Goal: Use online tool/utility

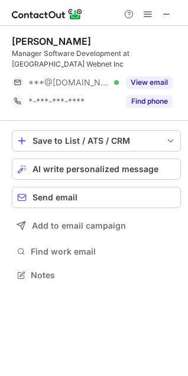
scroll to position [267, 188]
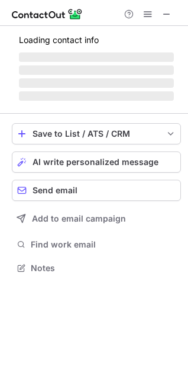
scroll to position [286, 188]
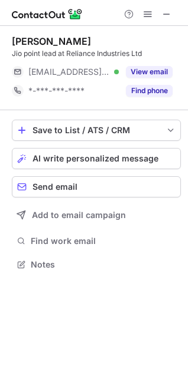
scroll to position [257, 188]
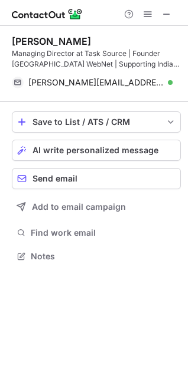
scroll to position [248, 188]
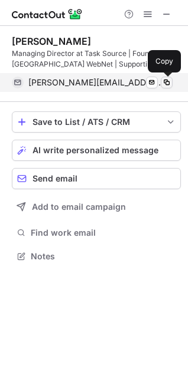
click at [166, 82] on span at bounding box center [166, 82] width 9 height 9
